Goal: Task Accomplishment & Management: Manage account settings

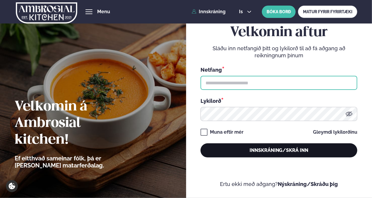
type input "**********"
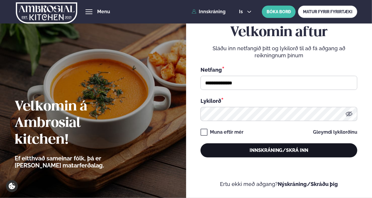
click at [252, 152] on button "Innskráning/Skrá inn" at bounding box center [279, 150] width 157 height 14
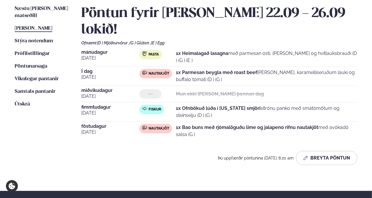
scroll to position [147, 0]
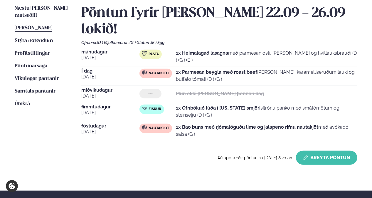
click at [320, 151] on button "Breyta Pöntun" at bounding box center [326, 158] width 61 height 14
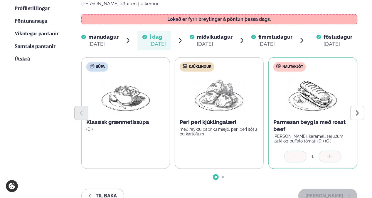
scroll to position [190, 0]
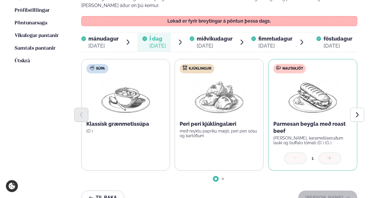
click at [215, 42] on div "[DATE]" at bounding box center [215, 45] width 36 height 7
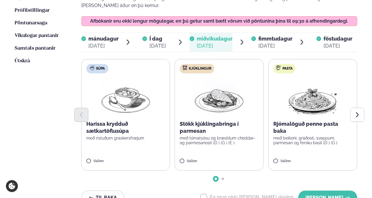
scroll to position [192, 0]
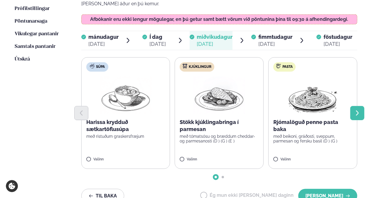
click at [362, 106] on button "Next slide" at bounding box center [358, 113] width 14 height 14
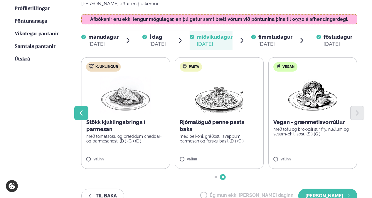
click at [85, 106] on button "Previous slide" at bounding box center [81, 113] width 14 height 14
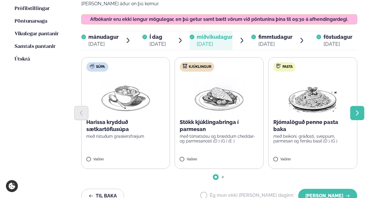
click at [356, 110] on icon "Next slide" at bounding box center [357, 113] width 6 height 6
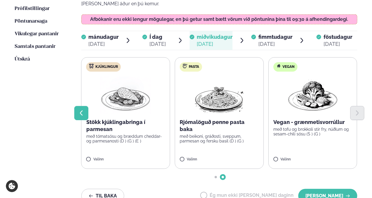
click at [79, 110] on icon "Previous slide" at bounding box center [81, 113] width 6 height 6
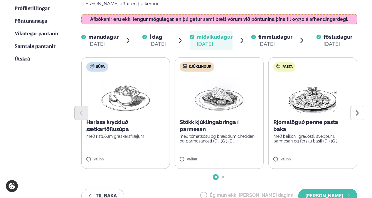
click at [186, 138] on label "Kjúklingur Stökk kjúklingabringa í parmesan með tómatsósu og bræddum cheddar- o…" at bounding box center [219, 113] width 89 height 112
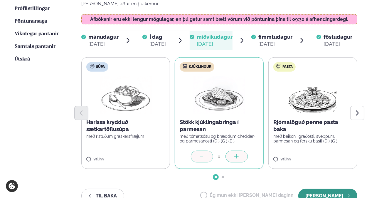
click at [333, 189] on button "[PERSON_NAME]" at bounding box center [328, 196] width 59 height 14
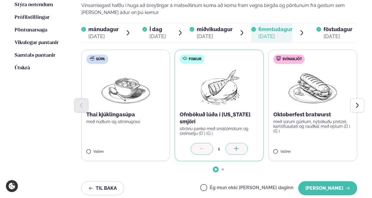
scroll to position [184, 0]
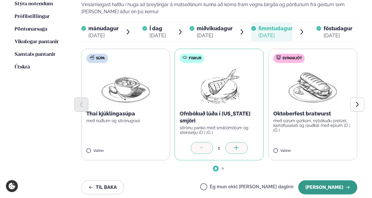
click at [330, 180] on button "[PERSON_NAME]" at bounding box center [328, 187] width 59 height 14
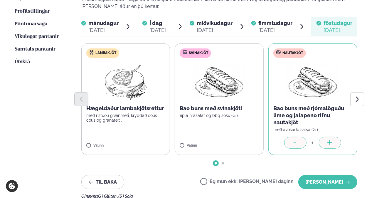
scroll to position [189, 0]
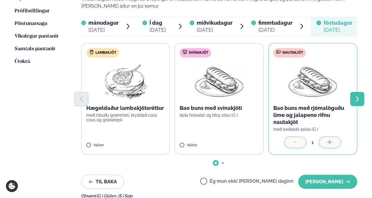
click at [357, 92] on button "Next slide" at bounding box center [358, 99] width 14 height 14
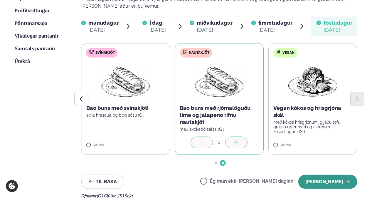
click at [322, 175] on button "[PERSON_NAME]" at bounding box center [328, 182] width 59 height 14
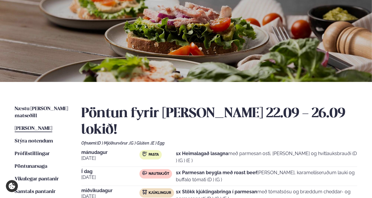
scroll to position [48, 0]
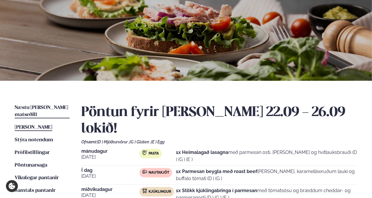
click at [50, 106] on span "Næstu [PERSON_NAME] matseðill" at bounding box center [41, 111] width 53 height 12
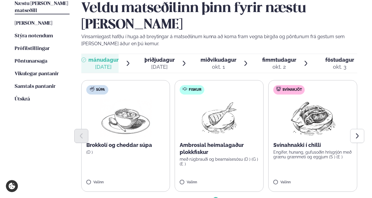
scroll to position [152, 0]
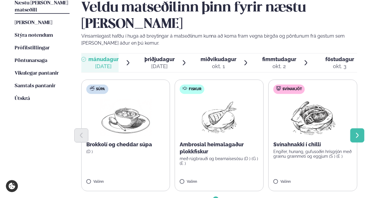
click at [359, 128] on button "Next slide" at bounding box center [358, 135] width 14 height 14
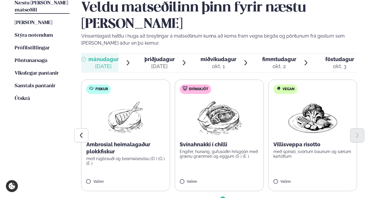
click at [101, 162] on label "Fiskur Ambrosial heimalagaður plokkfiskur með rúgbrauði og bearnaisesósu (D ) (…" at bounding box center [125, 136] width 89 height 112
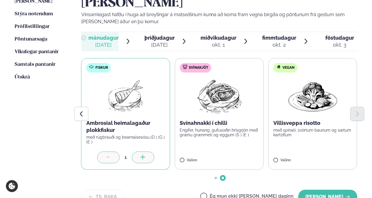
scroll to position [174, 0]
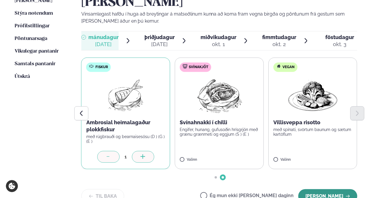
click at [327, 189] on button "[PERSON_NAME]" at bounding box center [328, 196] width 59 height 14
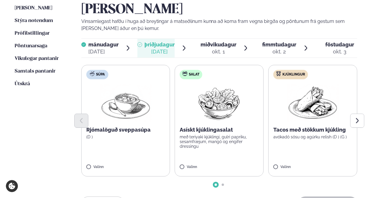
scroll to position [170, 0]
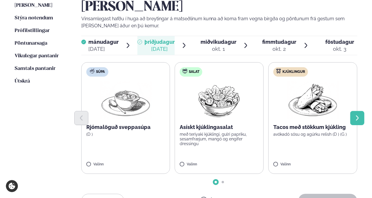
click at [358, 115] on icon "Next slide" at bounding box center [357, 118] width 6 height 6
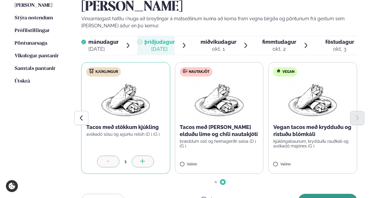
click at [334, 194] on button "[PERSON_NAME]" at bounding box center [328, 201] width 59 height 14
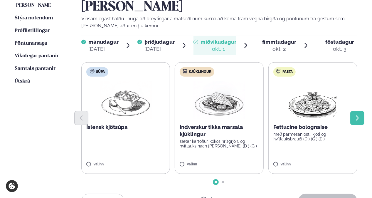
click at [354, 115] on icon "Next slide" at bounding box center [357, 118] width 6 height 6
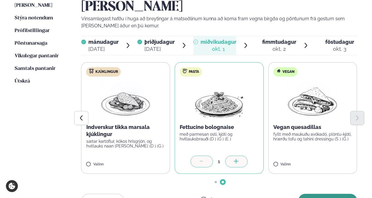
click at [339, 194] on button "[PERSON_NAME]" at bounding box center [328, 201] width 59 height 14
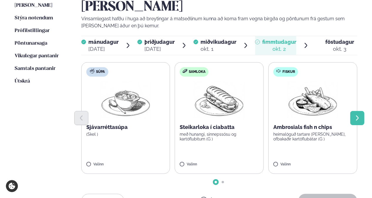
click at [357, 111] on button "Next slide" at bounding box center [358, 118] width 14 height 14
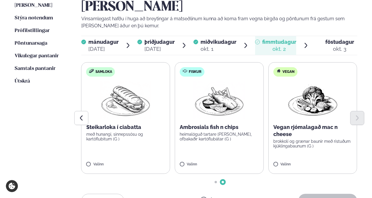
click at [107, 144] on label "Samloka Steikarloka í ciabatta með hunangi, sinnepssósu og kartöflubitum (G ) V…" at bounding box center [125, 118] width 89 height 112
click at [327, 194] on button "[PERSON_NAME]" at bounding box center [328, 201] width 59 height 14
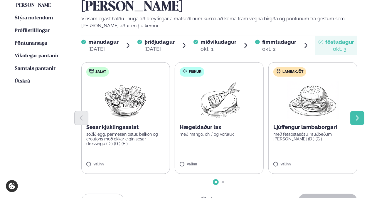
click at [352, 111] on button "Next slide" at bounding box center [358, 118] width 14 height 14
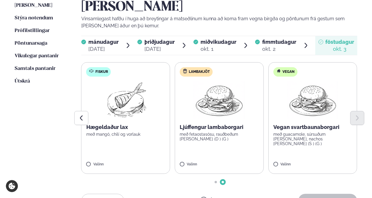
click at [284, 145] on label "Vegan Vegan svartbaunaborgari með guacamole, súrsuðum [PERSON_NAME], nachos [PE…" at bounding box center [313, 118] width 89 height 112
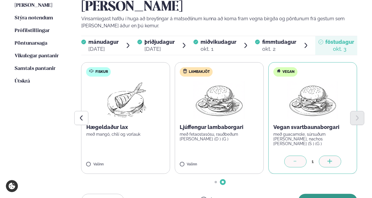
click at [333, 194] on button "[PERSON_NAME]" at bounding box center [328, 201] width 59 height 14
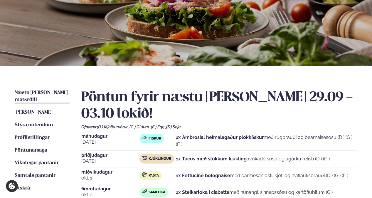
scroll to position [0, 0]
